Goal: Entertainment & Leisure: Consume media (video, audio)

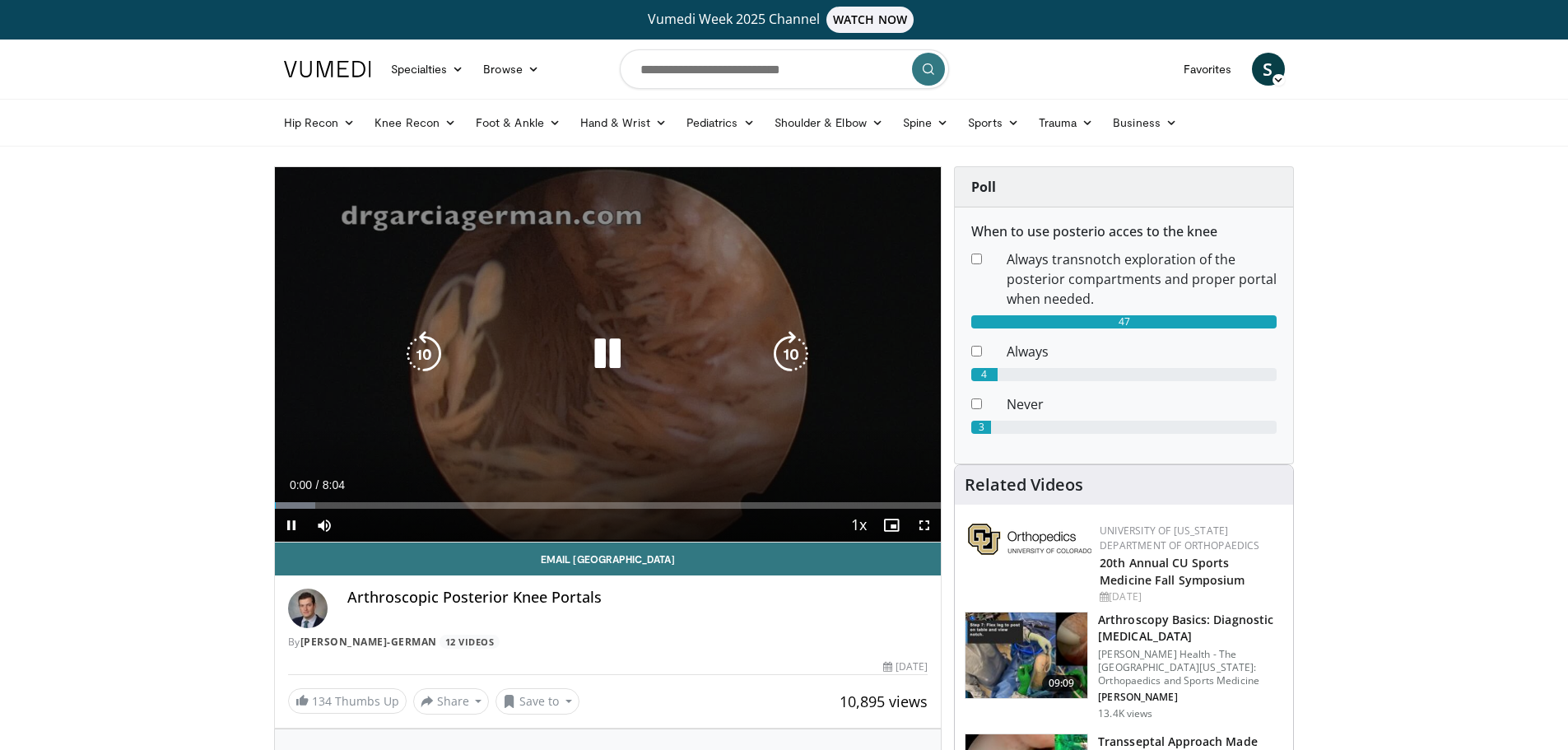
click at [780, 349] on icon "Video Player" at bounding box center [791, 353] width 46 height 46
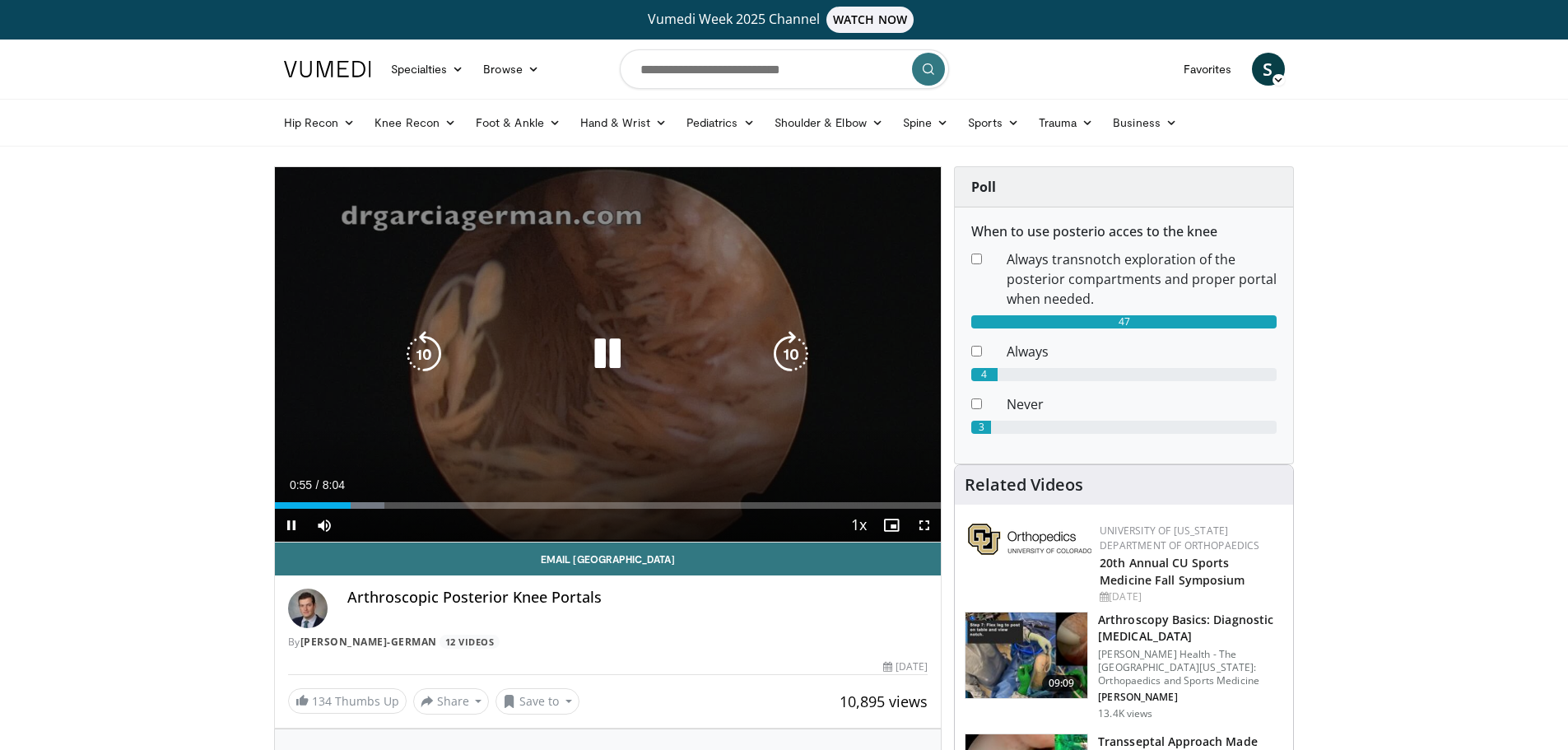
click at [774, 350] on icon "Video Player" at bounding box center [791, 353] width 46 height 46
click at [773, 350] on icon "Video Player" at bounding box center [791, 353] width 46 height 46
click at [770, 349] on icon "Video Player" at bounding box center [791, 353] width 46 height 46
click at [767, 349] on div "Video Player" at bounding box center [607, 353] width 400 height 33
click at [766, 348] on div "Video Player" at bounding box center [607, 353] width 400 height 33
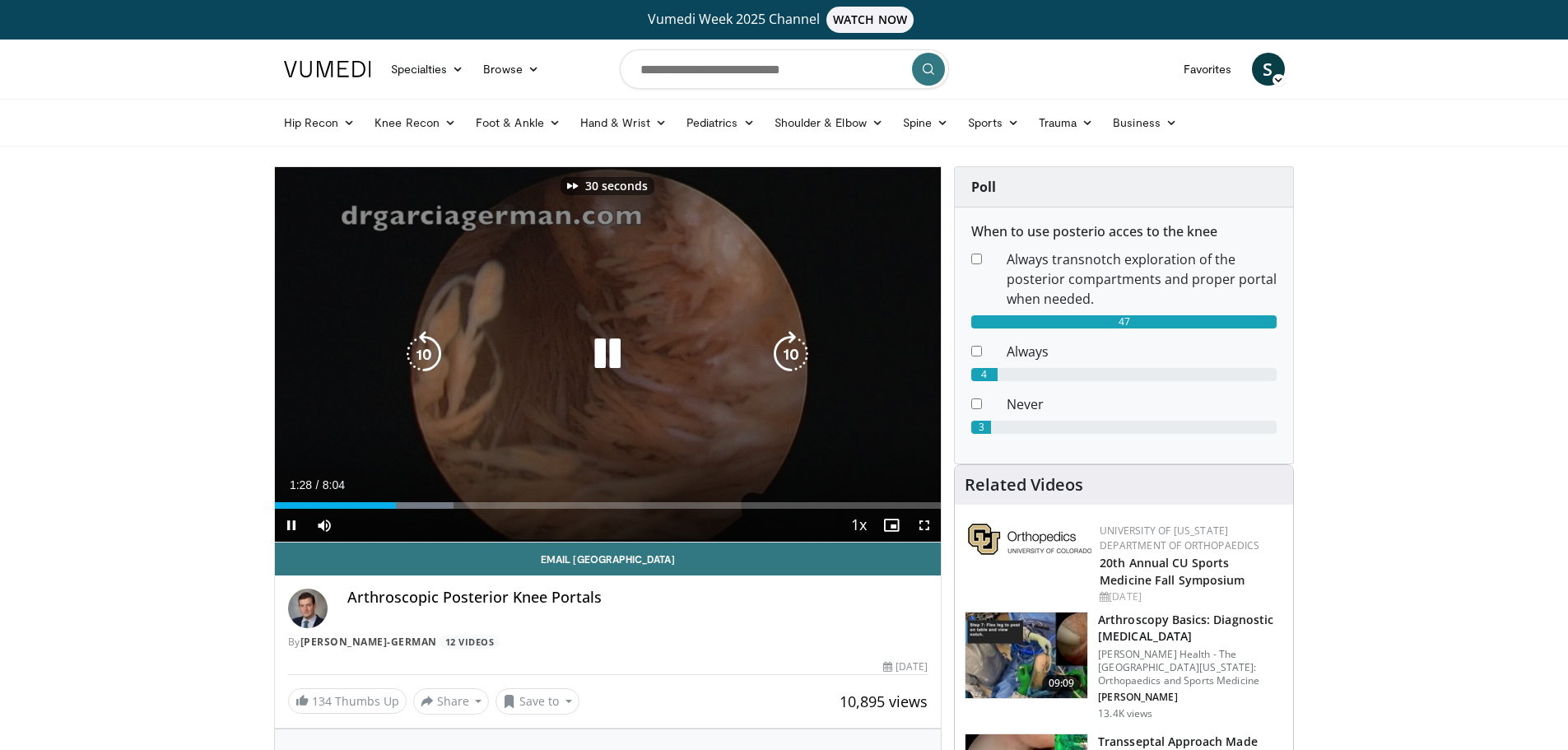
click at [787, 350] on icon "Video Player" at bounding box center [791, 353] width 46 height 46
click at [786, 348] on icon "Video Player" at bounding box center [791, 353] width 46 height 46
click at [798, 348] on icon "Video Player" at bounding box center [791, 353] width 46 height 46
click at [798, 346] on icon "Video Player" at bounding box center [791, 353] width 46 height 46
click at [795, 344] on icon "Video Player" at bounding box center [791, 353] width 46 height 46
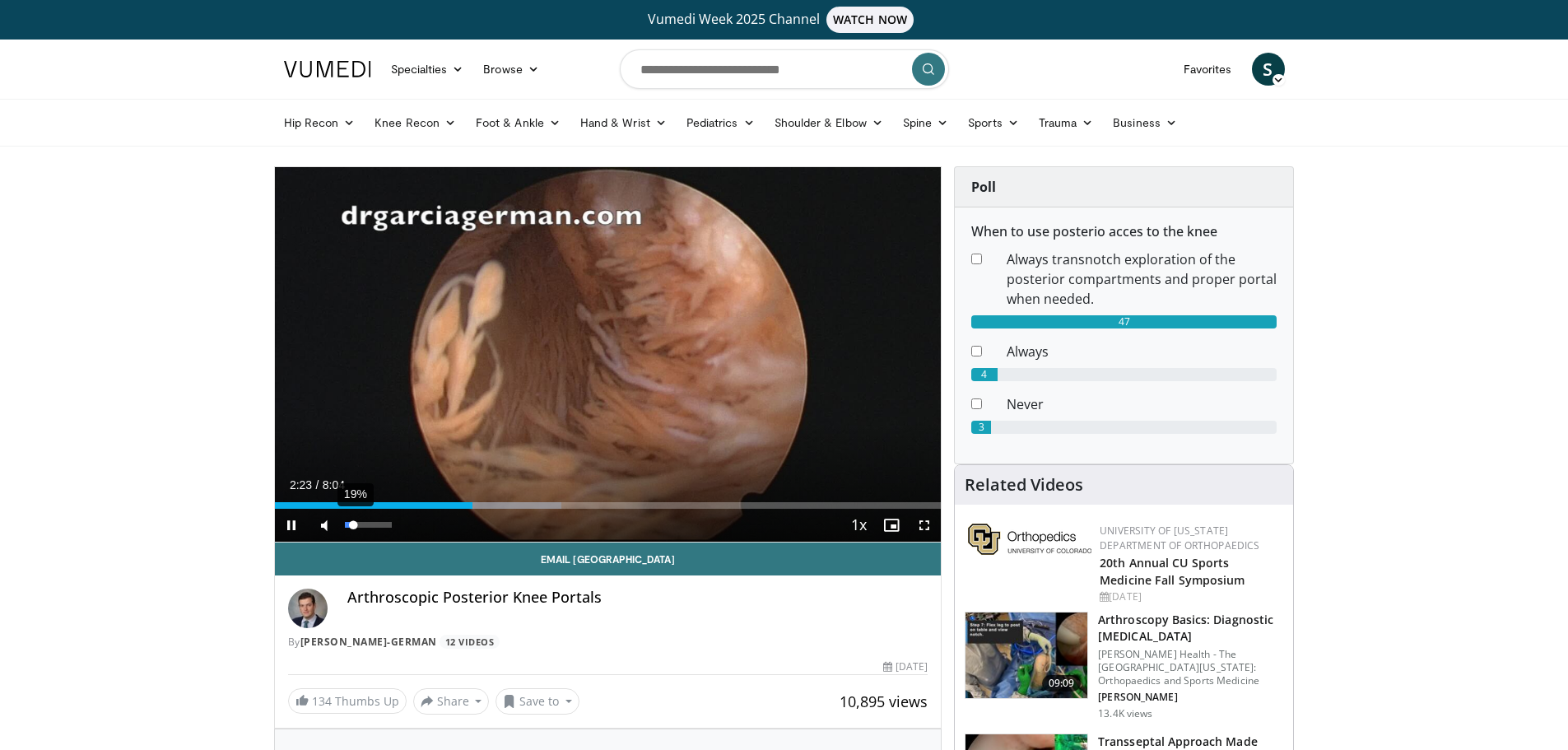
drag, startPoint x: 343, startPoint y: 521, endPoint x: 354, endPoint y: 523, distance: 11.2
click at [354, 523] on div "19%" at bounding box center [369, 524] width 58 height 33
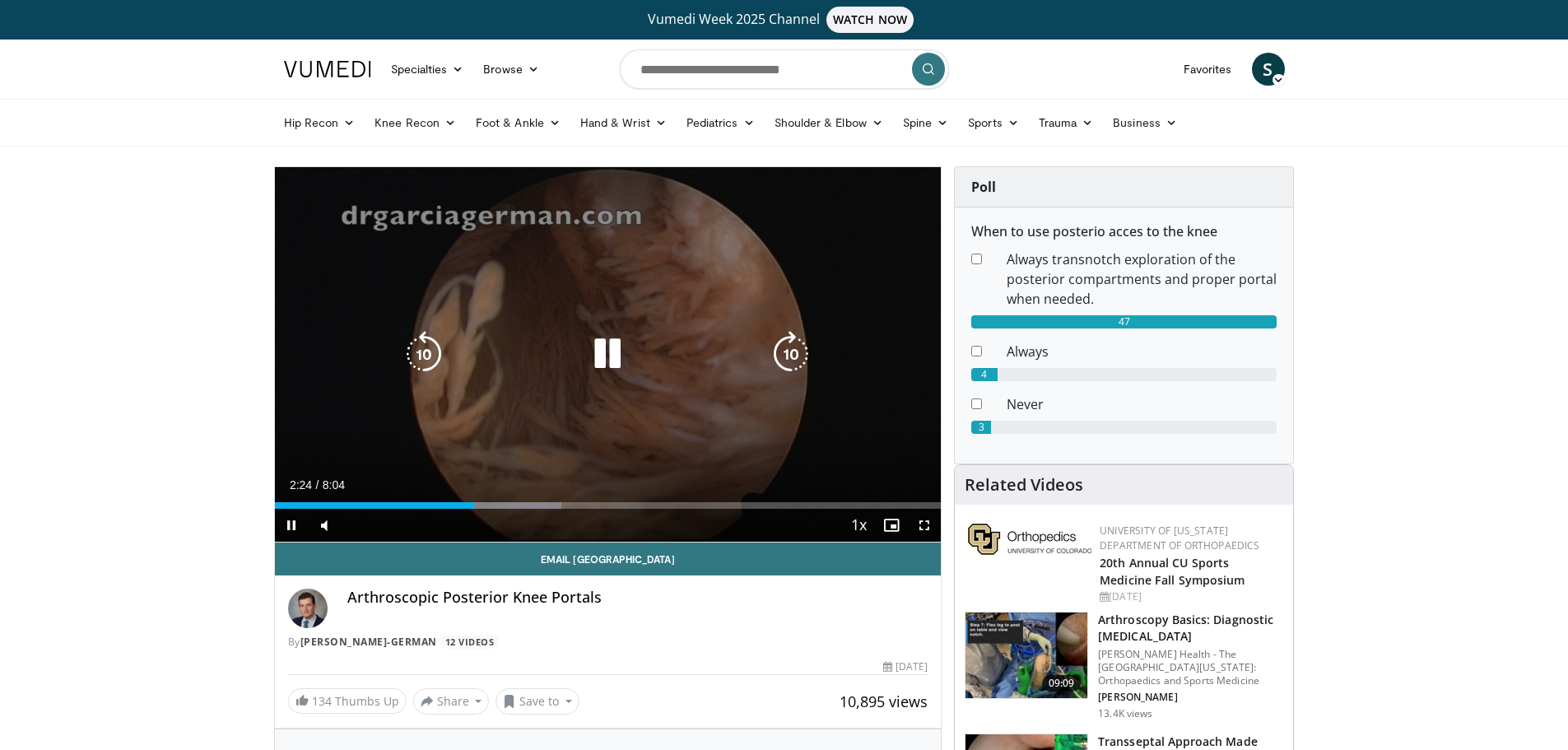
click at [779, 355] on icon "Video Player" at bounding box center [791, 353] width 46 height 46
click at [604, 349] on icon "Video Player" at bounding box center [607, 353] width 46 height 46
